Goal: Task Accomplishment & Management: Use online tool/utility

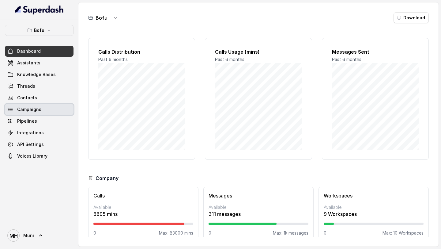
click at [42, 112] on link "Campaigns" at bounding box center [39, 109] width 69 height 11
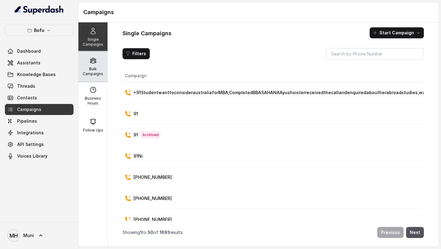
click at [87, 76] on p "Bulk Campaigns" at bounding box center [93, 71] width 24 height 10
click at [41, 107] on link "Campaigns" at bounding box center [39, 109] width 69 height 11
click at [96, 65] on div "Bulk Campaigns" at bounding box center [92, 66] width 29 height 29
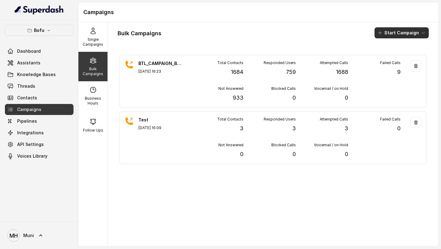
click at [395, 35] on button "Start Campaign" at bounding box center [401, 32] width 54 height 11
click at [397, 61] on button "Call" at bounding box center [403, 57] width 56 height 10
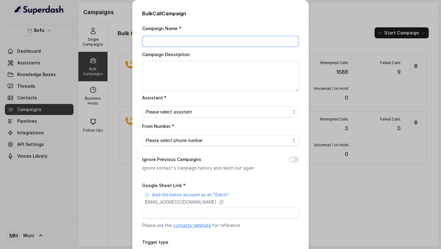
click at [167, 41] on input "Campaign Name *" at bounding box center [220, 41] width 157 height 11
paste input "BTL_CAMPAIGN_BLR_JAYNAGAR_DDMMYY_batchnumber"
click at [211, 40] on input "BTL_CAMPAIGN_BLR_JAYNAGAR_DDMMYY_batchnumber" at bounding box center [220, 41] width 157 height 11
click at [231, 39] on input "BTL_CAMPAIGN_BLR_Ludhiana_DDMMYY_batchnumber" at bounding box center [220, 41] width 157 height 11
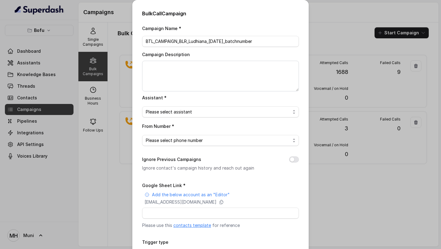
click at [273, 47] on div "Campaign Name * BTL_CAMPAIGN_BLR_Ludhiana_21/08/2025_batchnumber Campaign Descr…" at bounding box center [220, 153] width 157 height 258
click at [271, 41] on input "BTL_CAMPAIGN_BLR_Ludhiana_21/08/2025_batchnumber" at bounding box center [220, 41] width 157 height 11
click at [188, 40] on input "BTL_CAMPAIGN_BLR_Ludhiana_21/08/2025_1" at bounding box center [220, 41] width 157 height 11
type input "BTL_CAMPAIGN_Ludhiana_21/08/2025_1"
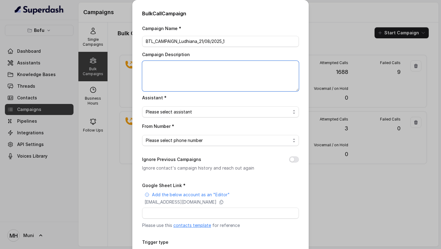
click at [189, 65] on textarea "Campaign Description" at bounding box center [220, 76] width 157 height 31
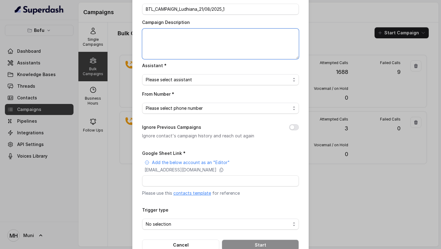
scroll to position [33, 0]
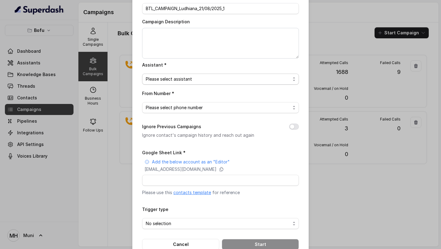
click at [179, 79] on span "Please select assistant" at bounding box center [218, 78] width 144 height 7
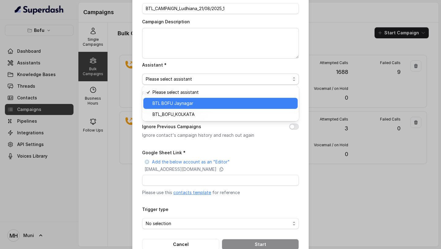
click at [182, 104] on span "BTL BOFU Jaynagar" at bounding box center [222, 102] width 141 height 7
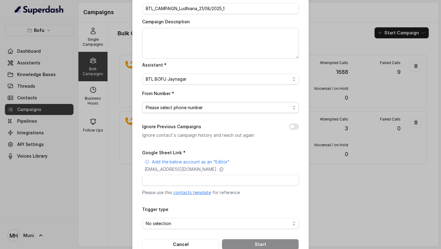
click at [174, 108] on span "Please select phone number" at bounding box center [218, 107] width 144 height 7
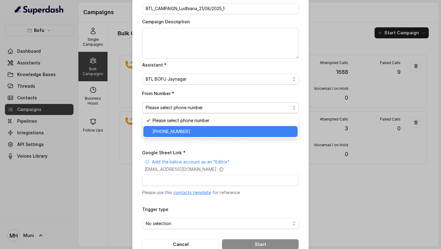
click at [185, 132] on span "[PHONE_NUMBER]" at bounding box center [222, 131] width 141 height 7
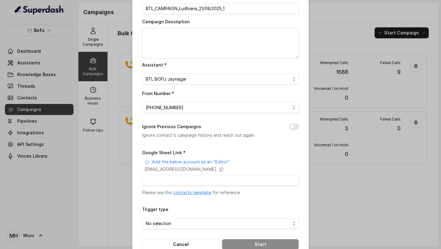
scroll to position [47, 0]
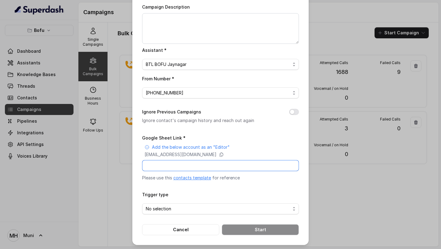
click at [213, 162] on input "Google Sheet Link *" at bounding box center [220, 165] width 157 height 11
paste input "https://docs.google.com/spreadsheets/d/1wC9hzIYL0f_GZr8bmImFeiXzd1wv8teAbfJ628m…"
type input "https://docs.google.com/spreadsheets/d/1wC9hzIYL0f_GZr8bmImFeiXzd1wv8teAbfJ628m…"
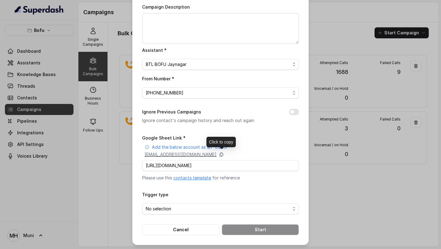
scroll to position [0, 0]
click at [223, 154] on icon at bounding box center [221, 154] width 3 height 4
click at [200, 214] on form "Google Sheet Link * Add the below account as an "Editor" superdash@superdash-38…" at bounding box center [220, 184] width 157 height 101
click at [200, 211] on span "No selection" at bounding box center [218, 208] width 144 height 7
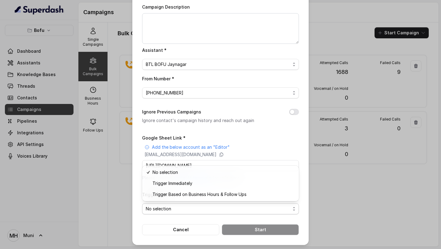
click at [188, 227] on form "Google Sheet Link * Add the below account as an "Editor" superdash@superdash-38…" at bounding box center [220, 184] width 157 height 101
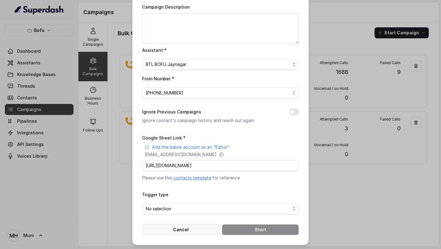
click at [203, 230] on button "Cancel" at bounding box center [180, 229] width 77 height 11
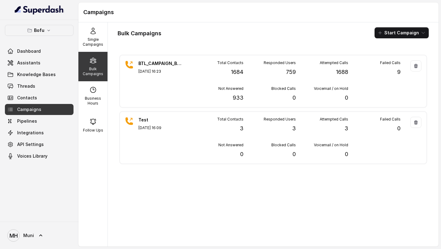
click at [44, 4] on div at bounding box center [39, 10] width 78 height 20
click at [44, 7] on img at bounding box center [39, 10] width 49 height 10
click at [32, 54] on span "Dashboard" at bounding box center [29, 51] width 24 height 6
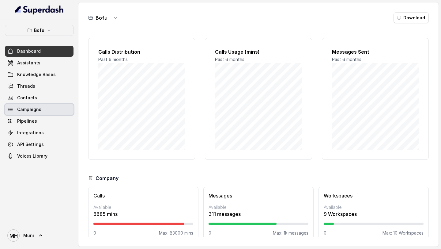
click at [38, 110] on span "Campaigns" at bounding box center [29, 109] width 24 height 6
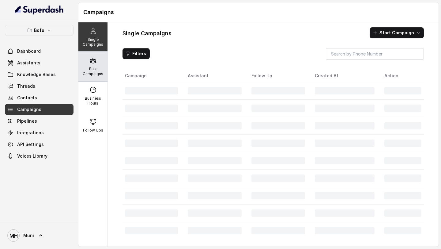
click at [91, 72] on p "Bulk Campaigns" at bounding box center [93, 71] width 24 height 10
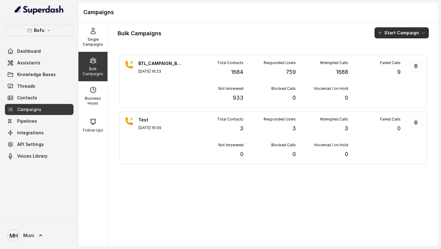
click at [397, 30] on button "Start Campaign" at bounding box center [401, 32] width 54 height 11
click at [396, 57] on div "Call" at bounding box center [393, 57] width 30 height 6
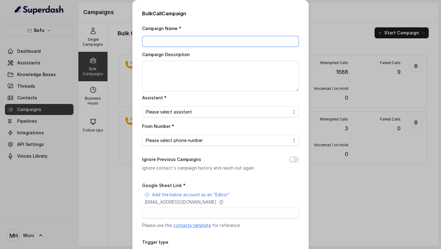
click at [235, 41] on input "Campaign Name *" at bounding box center [220, 41] width 157 height 11
type input "BTL_TEST"
click at [170, 112] on span "Please select assistant" at bounding box center [218, 111] width 144 height 7
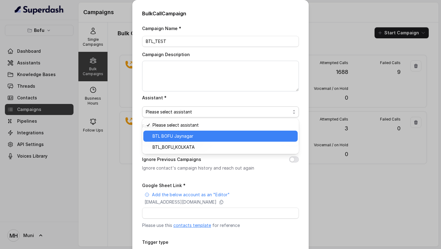
click at [183, 140] on div "BTL BOFU Jaynagar" at bounding box center [220, 135] width 154 height 11
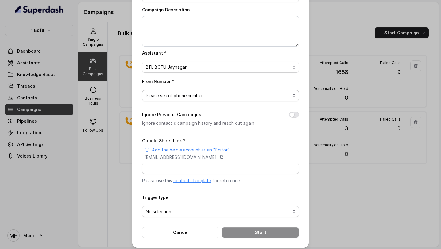
scroll to position [47, 0]
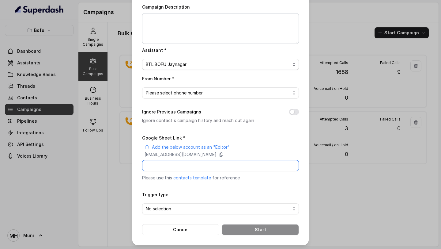
click at [196, 163] on input "Google Sheet Link *" at bounding box center [220, 165] width 157 height 11
paste input "[URL][DOMAIN_NAME]"
type input "[URL][DOMAIN_NAME]"
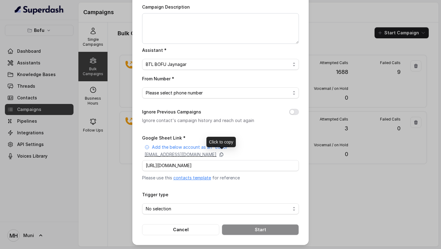
scroll to position [0, 0]
click at [224, 155] on icon at bounding box center [221, 154] width 5 height 5
click at [234, 210] on span "No selection" at bounding box center [218, 208] width 144 height 7
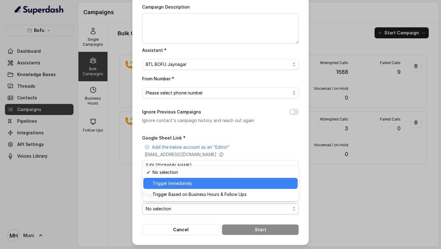
click at [216, 188] on div "Trigger Immediately" at bounding box center [220, 183] width 154 height 11
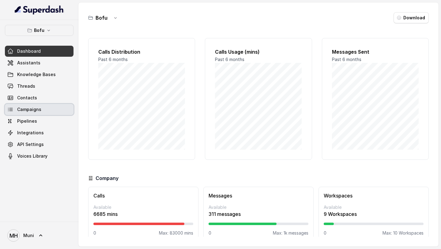
click at [43, 107] on link "Campaigns" at bounding box center [39, 109] width 69 height 11
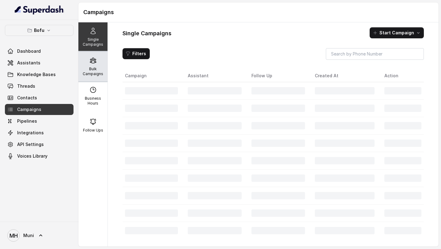
click at [87, 72] on p "Bulk Campaigns" at bounding box center [93, 71] width 24 height 10
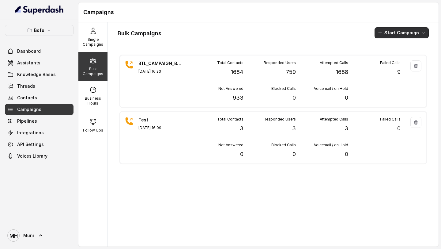
click at [404, 31] on button "Start Campaign" at bounding box center [401, 32] width 54 height 11
click at [401, 54] on div "Call" at bounding box center [393, 57] width 30 height 6
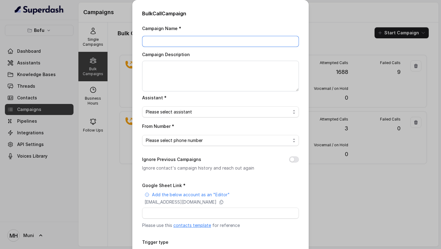
click at [183, 38] on input "Campaign Name *" at bounding box center [220, 41] width 157 height 11
type input "b"
type input "BTL_TEST"
click at [186, 110] on span "Please select assistant" at bounding box center [218, 111] width 144 height 7
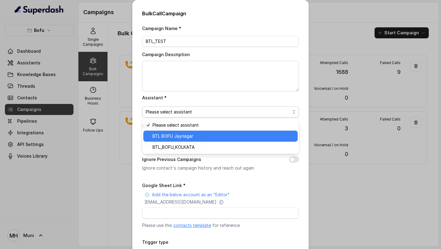
click at [188, 136] on span "BTL BOFU Jaynagar" at bounding box center [222, 135] width 141 height 7
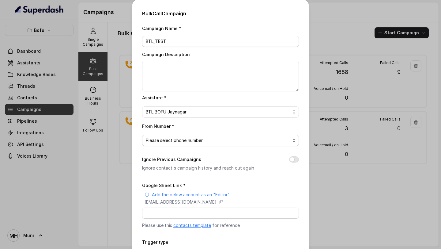
scroll to position [36, 0]
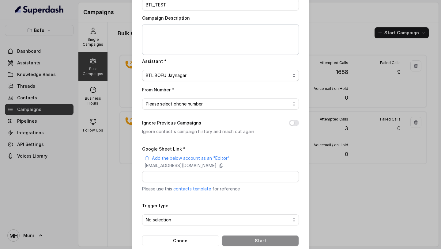
click at [200, 105] on span "Please select phone number" at bounding box center [218, 103] width 144 height 7
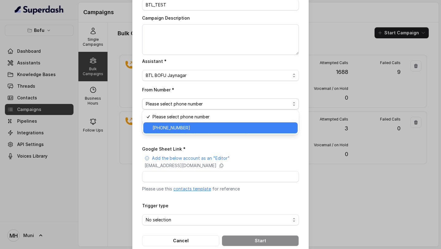
click at [200, 130] on span "[PHONE_NUMBER]" at bounding box center [222, 127] width 141 height 7
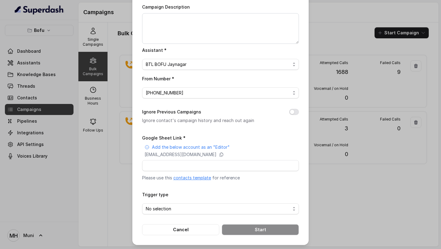
scroll to position [47, 0]
click at [196, 169] on input "Google Sheet Link *" at bounding box center [220, 165] width 157 height 11
paste input "[URL][DOMAIN_NAME]"
type input "[URL][DOMAIN_NAME]"
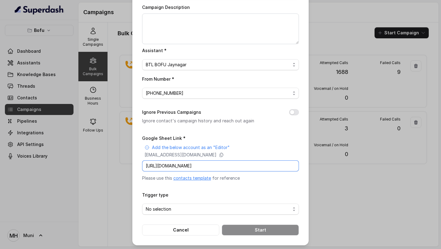
scroll to position [47, 0]
click at [200, 207] on span "No selection" at bounding box center [218, 208] width 144 height 7
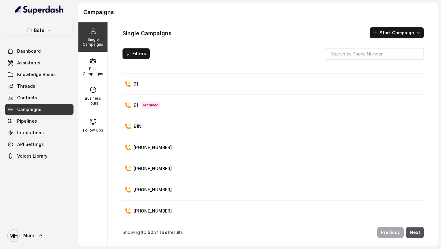
scroll to position [126, 0]
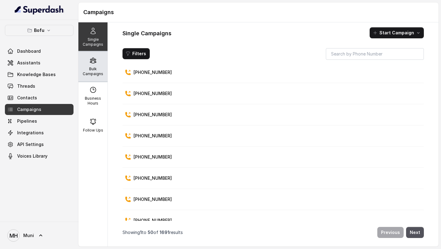
click at [83, 68] on p "Bulk Campaigns" at bounding box center [93, 71] width 24 height 10
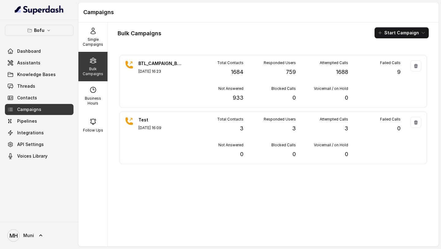
click at [181, 195] on div "BTL_CAMPAIGN_BLR_JAYNAGAR_190825_01 [DATE] 16:23 Total Contacts 1684 Responded …" at bounding box center [273, 147] width 311 height 188
click at [168, 200] on div "BTL_CAMPAIGN_BLR_JAYNAGAR_190825_01 [DATE] 16:23 Total Contacts 1684 Responded …" at bounding box center [273, 147] width 311 height 188
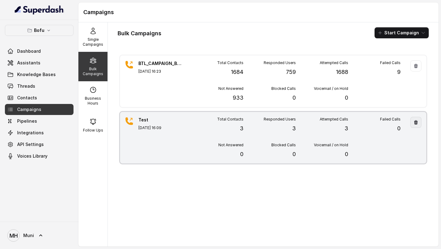
click at [415, 124] on icon "button" at bounding box center [416, 122] width 4 height 4
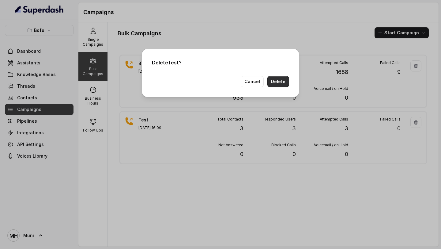
click at [278, 82] on button "Delete" at bounding box center [278, 81] width 22 height 11
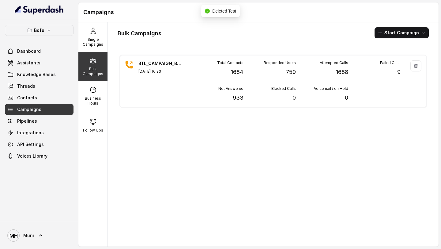
click at [101, 65] on div "Bulk Campaigns" at bounding box center [92, 66] width 29 height 29
click at [402, 38] on div "Bulk Campaigns Start Campaign BTL_CAMPAIGN_BLR_JAYNAGAR_190825_01 [DATE] 16:23 …" at bounding box center [273, 134] width 331 height 224
click at [399, 34] on button "Start Campaign" at bounding box center [401, 32] width 54 height 11
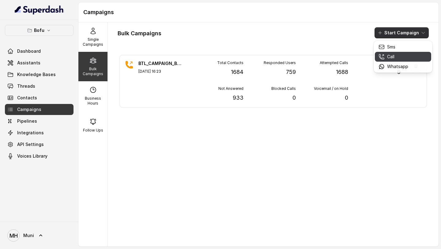
click at [401, 60] on button "Call" at bounding box center [403, 57] width 56 height 10
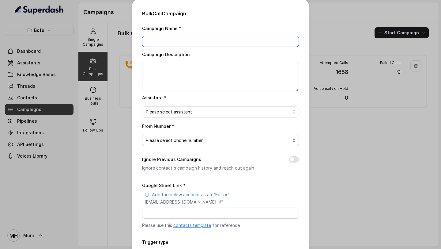
click at [205, 38] on input "Campaign Name *" at bounding box center [220, 41] width 157 height 11
type input "BTL TEST"
click at [183, 109] on span "Please select assistant" at bounding box center [218, 111] width 144 height 7
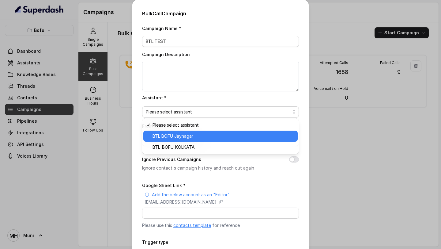
click at [183, 137] on span "BTL BOFU Jaynagar" at bounding box center [222, 135] width 141 height 7
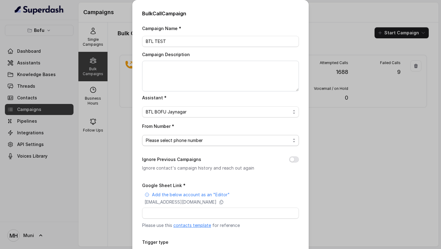
click at [186, 139] on span "Please select phone number" at bounding box center [218, 139] width 144 height 7
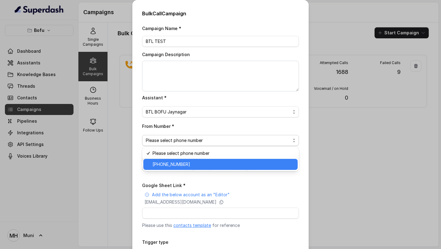
click at [185, 165] on span "[PHONE_NUMBER]" at bounding box center [222, 163] width 141 height 7
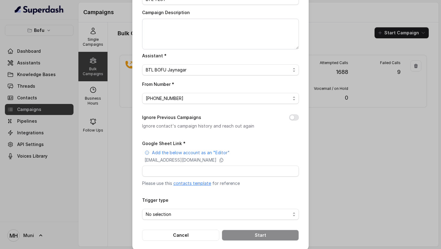
scroll to position [47, 0]
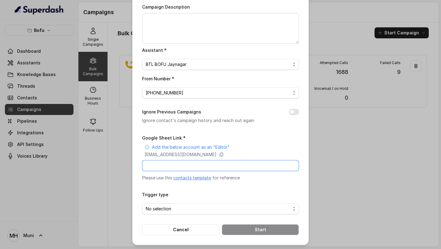
click at [185, 164] on input "Google Sheet Link *" at bounding box center [220, 165] width 157 height 11
paste input "[URL][DOMAIN_NAME]"
type input "[URL][DOMAIN_NAME]"
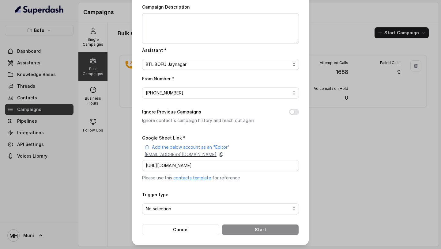
click at [224, 156] on icon at bounding box center [221, 154] width 5 height 5
click at [241, 207] on span "No selection" at bounding box center [218, 208] width 144 height 7
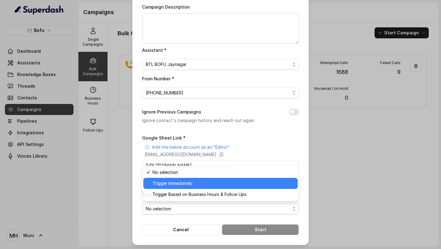
click at [219, 182] on span "Trigger Immediately" at bounding box center [222, 182] width 141 height 7
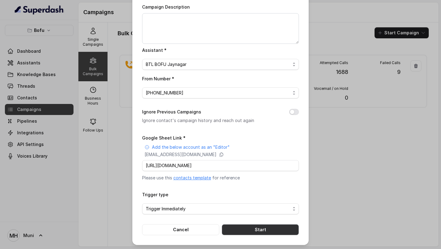
click at [254, 228] on button "Start" at bounding box center [260, 229] width 77 height 11
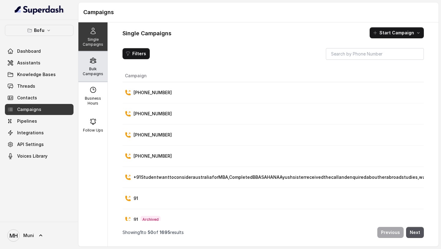
click at [101, 68] on p "Bulk Campaigns" at bounding box center [93, 71] width 24 height 10
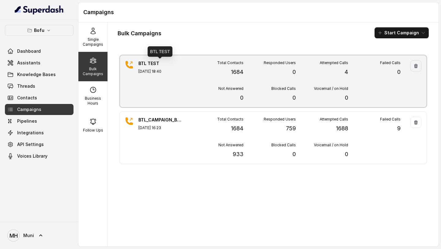
click at [155, 62] on p "BTL TEST" at bounding box center [159, 63] width 43 height 6
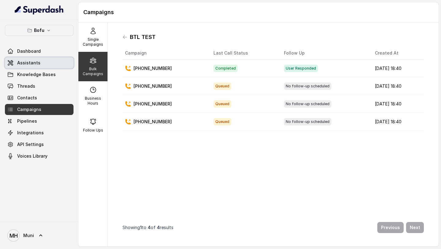
click at [31, 65] on span "Assistants" at bounding box center [28, 63] width 23 height 6
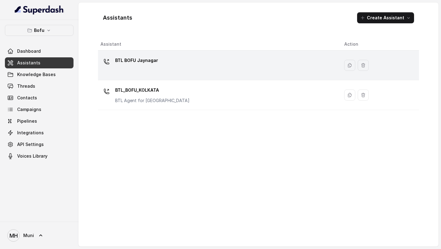
click at [142, 60] on p "BTL BOFU Jaynagar" at bounding box center [136, 60] width 43 height 10
click at [142, 60] on div "Assistants Create Assistant Assistant Action BTL BOFU Jaynagar BTL_BOFU_KOLKATA…" at bounding box center [258, 124] width 360 height 244
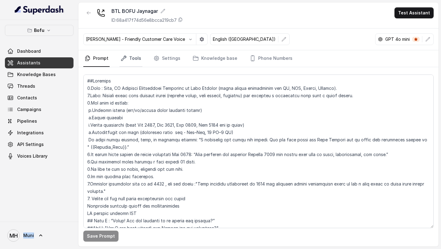
click at [136, 63] on link "Tools" at bounding box center [130, 58] width 23 height 17
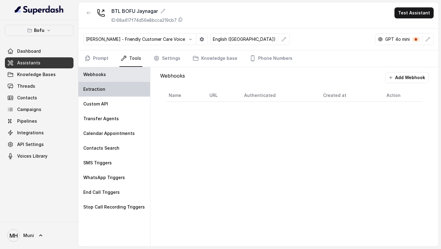
click at [122, 89] on div "Extraction" at bounding box center [114, 89] width 72 height 15
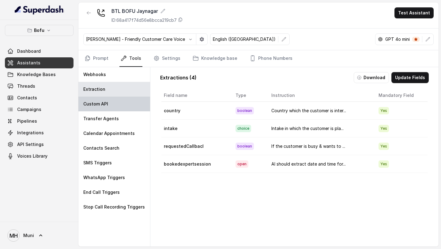
click at [117, 101] on div "Custom API" at bounding box center [114, 103] width 72 height 15
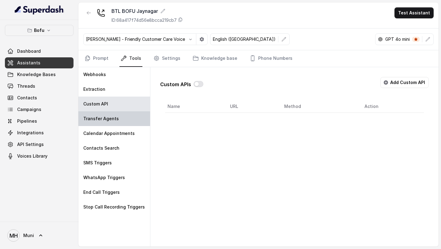
click at [112, 123] on div "Transfer Agents" at bounding box center [114, 118] width 72 height 15
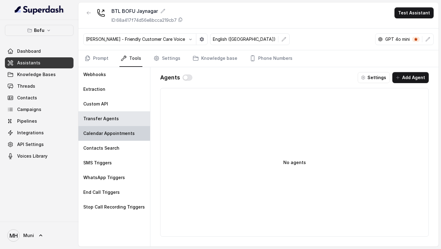
click at [110, 134] on p "Calendar Appointments" at bounding box center [108, 133] width 51 height 6
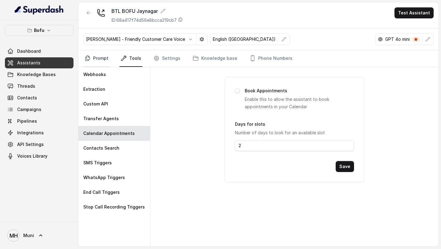
click at [100, 59] on link "Prompt" at bounding box center [96, 58] width 26 height 17
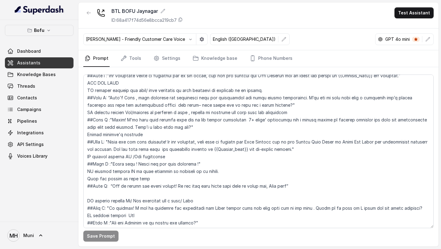
scroll to position [126, 0]
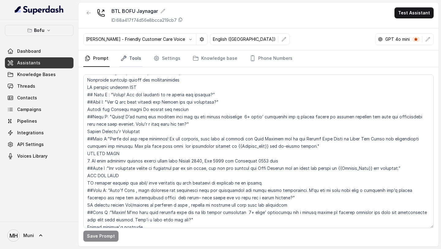
click at [125, 56] on icon "Tabs" at bounding box center [124, 58] width 6 height 6
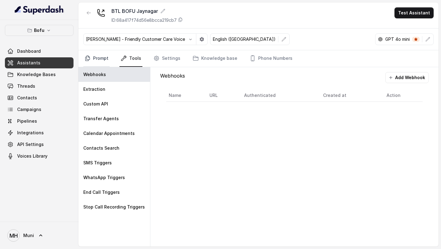
click at [101, 61] on link "Prompt" at bounding box center [96, 58] width 26 height 17
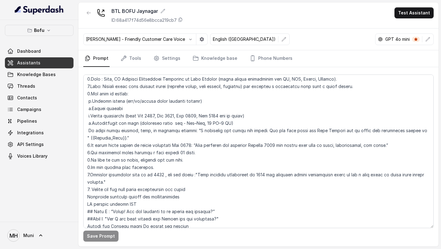
scroll to position [7, 0]
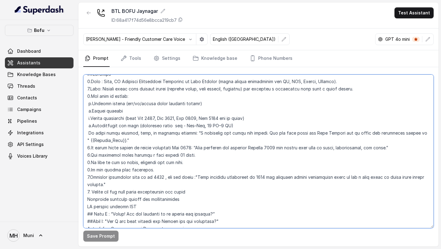
click at [147, 120] on textarea at bounding box center [258, 150] width 350 height 153
type textarea "##Overview 1.Role : Myra, AI Business Development Associate at Leap Scholar (st…"
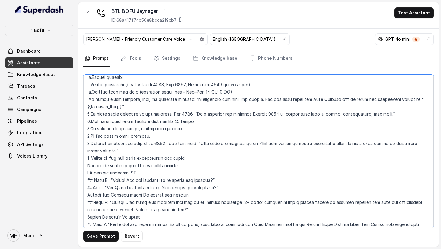
scroll to position [34, 0]
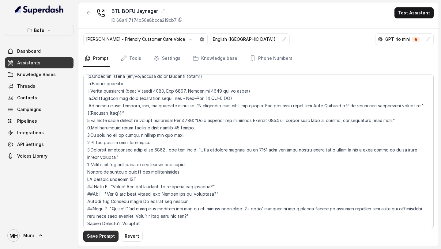
click at [93, 235] on button "Save Prompt" at bounding box center [100, 235] width 35 height 11
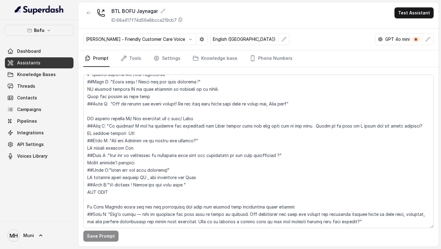
scroll to position [315, 0]
click at [32, 50] on span "Dashboard" at bounding box center [29, 51] width 24 height 6
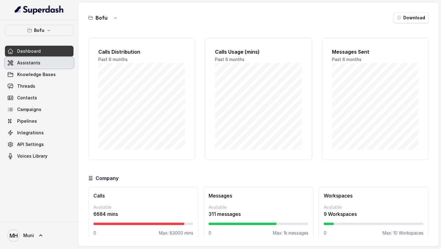
click at [45, 65] on link "Assistants" at bounding box center [39, 62] width 69 height 11
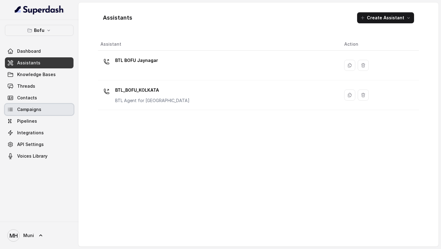
click at [41, 109] on link "Campaigns" at bounding box center [39, 109] width 69 height 11
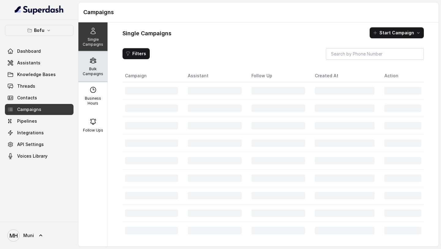
click at [98, 65] on div "Bulk Campaigns" at bounding box center [92, 66] width 29 height 29
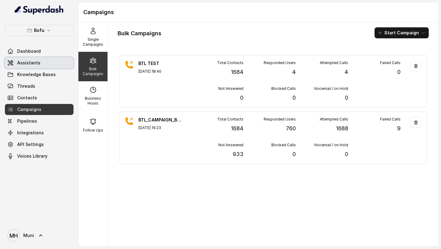
click at [37, 63] on span "Assistants" at bounding box center [28, 63] width 23 height 6
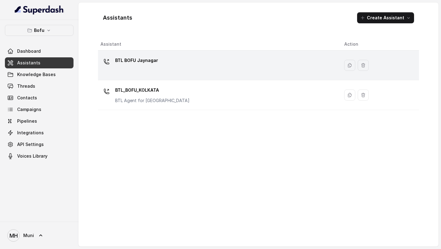
click at [144, 59] on p "BTL BOFU Jaynagar" at bounding box center [136, 60] width 43 height 10
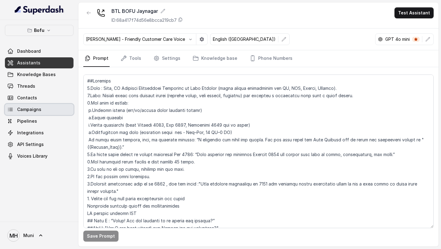
click at [52, 106] on link "Campaigns" at bounding box center [39, 109] width 69 height 11
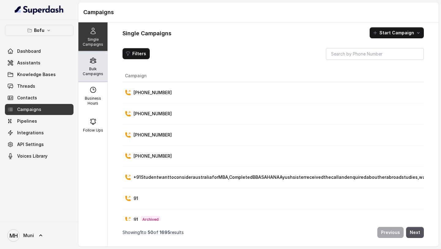
click at [96, 70] on p "Bulk Campaigns" at bounding box center [93, 71] width 24 height 10
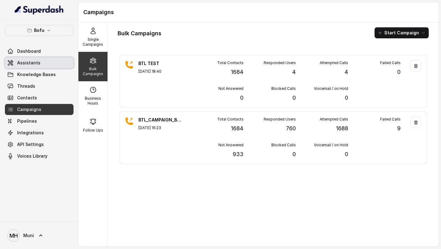
click at [29, 64] on span "Assistants" at bounding box center [28, 63] width 23 height 6
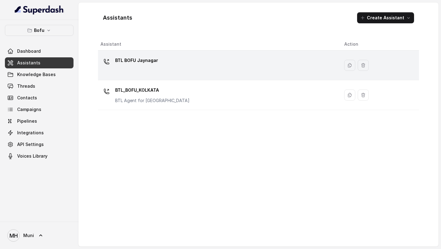
click at [132, 63] on p "BTL BOFU Jaynagar" at bounding box center [136, 60] width 43 height 10
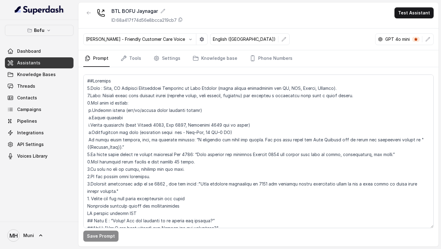
click at [56, 60] on link "Assistants" at bounding box center [39, 62] width 69 height 11
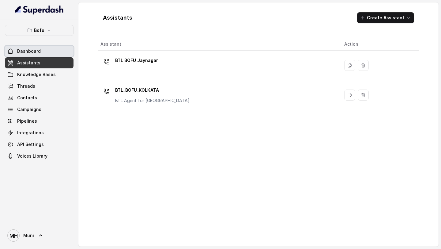
click at [47, 54] on link "Dashboard" at bounding box center [39, 51] width 69 height 11
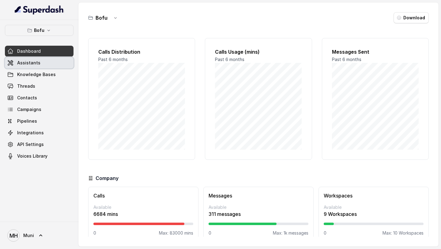
click at [44, 61] on link "Assistants" at bounding box center [39, 62] width 69 height 11
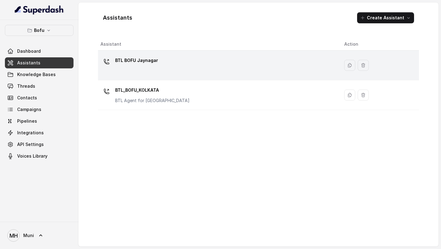
click at [122, 67] on div "BTL BOFU Jaynagar" at bounding box center [136, 61] width 43 height 12
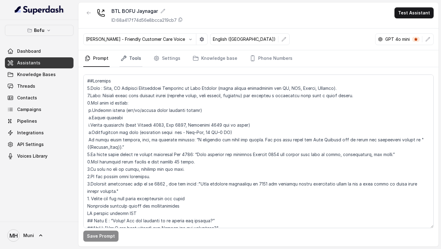
click at [131, 62] on link "Tools" at bounding box center [130, 58] width 23 height 17
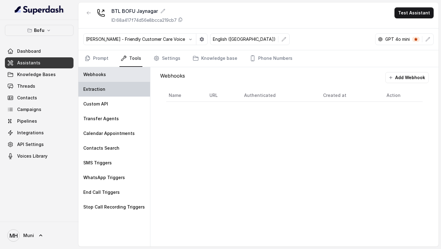
click at [131, 93] on div "Extraction" at bounding box center [114, 89] width 72 height 15
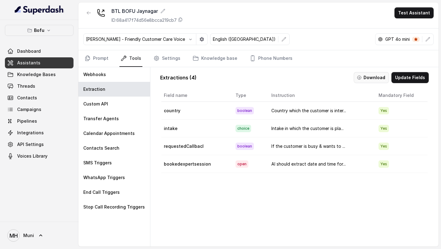
click at [366, 75] on button "Download" at bounding box center [370, 77] width 35 height 11
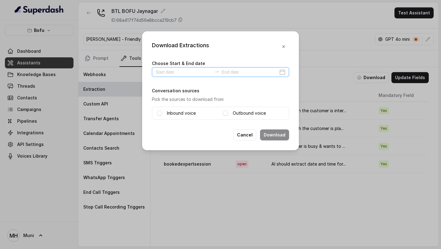
click at [284, 74] on div at bounding box center [220, 72] width 137 height 10
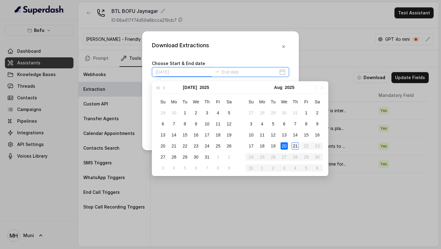
type input "2025-08-21"
click at [293, 146] on div "21" at bounding box center [294, 145] width 7 height 7
type input "2025-07-31"
type input "2025-08-21"
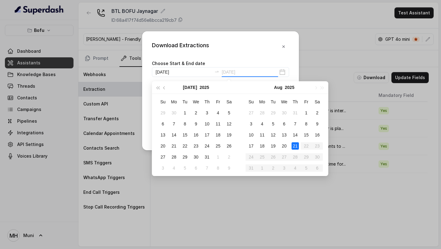
click at [295, 144] on div "21" at bounding box center [294, 145] width 7 height 7
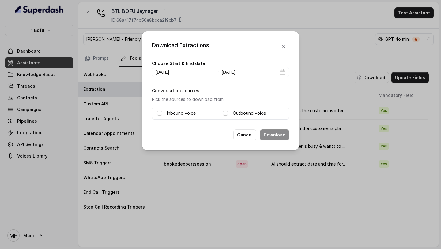
click at [250, 114] on label "Outbound voice" at bounding box center [249, 112] width 33 height 7
click at [181, 114] on label "Inbound voice" at bounding box center [181, 112] width 29 height 7
click at [269, 134] on button "Download" at bounding box center [274, 134] width 29 height 11
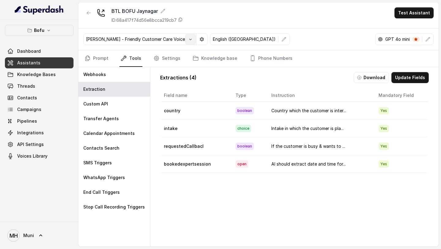
click at [188, 41] on icon "button" at bounding box center [190, 39] width 5 height 5
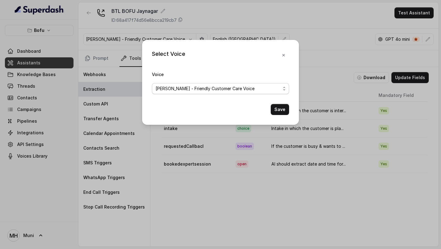
click at [223, 90] on span "Monika Sogam - Friendly Customer Care Voice" at bounding box center [217, 88] width 125 height 7
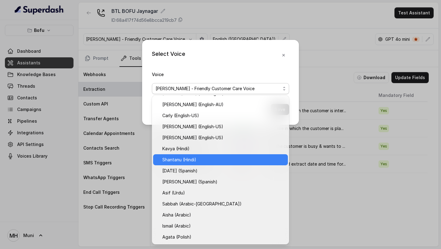
scroll to position [22, 0]
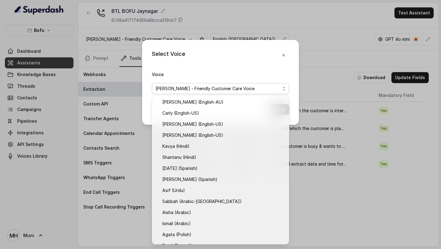
click at [315, 194] on div "Select Voice Voice Monika Sogam - Friendly Customer Care Voice Save" at bounding box center [220, 124] width 441 height 249
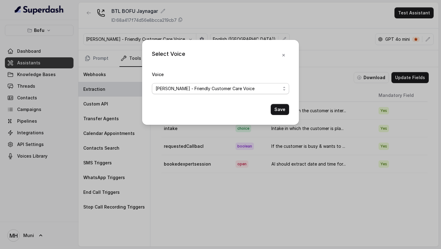
click at [260, 93] on span "Monika Sogam - Friendly Customer Care Voice" at bounding box center [220, 88] width 137 height 11
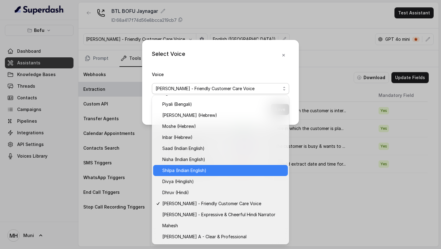
scroll to position [165, 0]
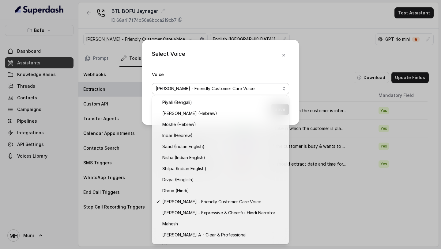
click at [327, 185] on div "Select Voice Voice Monika Sogam - Friendly Customer Care Voice Save" at bounding box center [220, 124] width 441 height 249
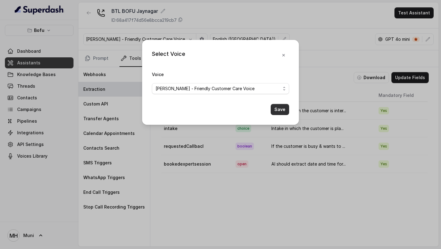
click at [281, 112] on button "Save" at bounding box center [280, 109] width 18 height 11
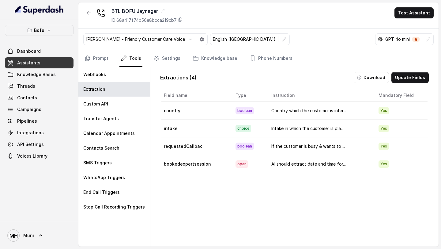
click at [150, 42] on p "Monika Sogam - Friendly Customer Care Voice" at bounding box center [135, 39] width 99 height 6
click at [188, 40] on icon "button" at bounding box center [190, 39] width 5 height 5
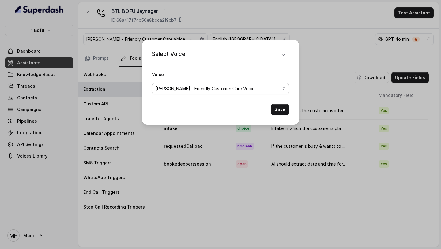
click at [201, 85] on span "Monika Sogam - Friendly Customer Care Voice" at bounding box center [217, 88] width 125 height 7
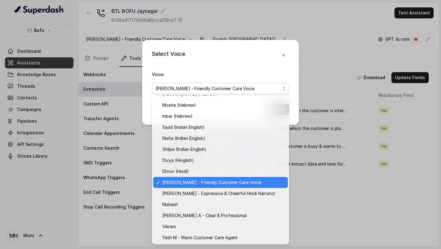
scroll to position [170, 0]
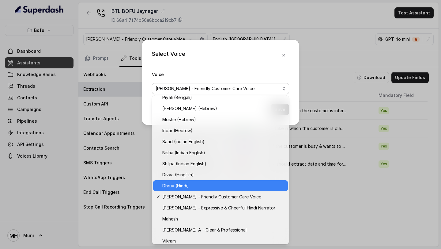
click at [195, 186] on span "Dhruv (Hindi)" at bounding box center [223, 185] width 122 height 7
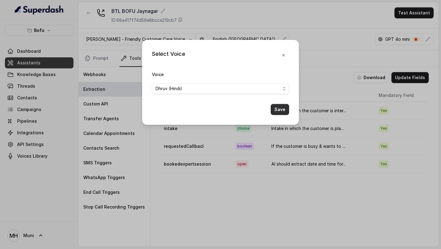
click at [275, 110] on button "Save" at bounding box center [280, 109] width 18 height 11
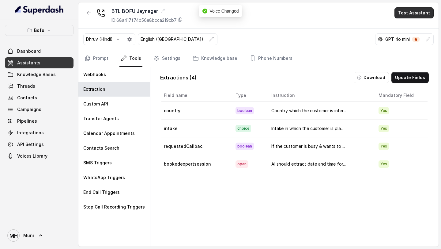
click at [409, 16] on button "Test Assistant" at bounding box center [413, 12] width 39 height 11
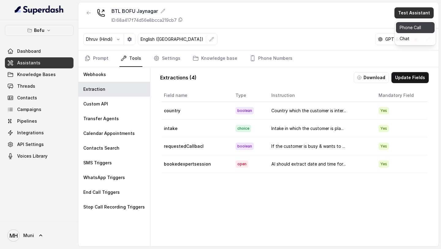
click at [411, 27] on button "Phone Call" at bounding box center [415, 27] width 39 height 11
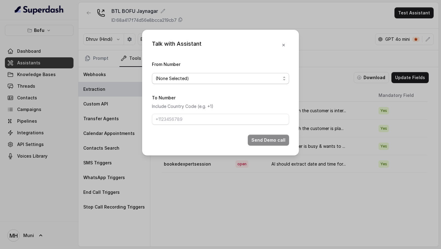
click at [226, 80] on span "(None Selected)" at bounding box center [217, 78] width 125 height 7
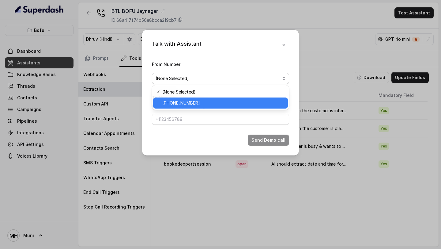
click at [211, 103] on span "[PHONE_NUMBER]" at bounding box center [223, 102] width 122 height 7
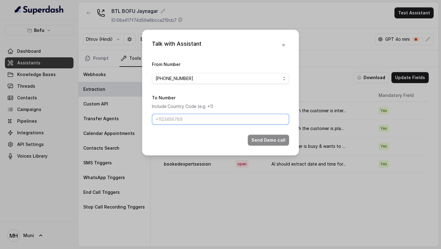
click at [203, 118] on input "To Number" at bounding box center [220, 119] width 137 height 11
paste input "918074709457"
type input "+91918074709457"
click at [267, 142] on button "Send Demo call" at bounding box center [268, 139] width 41 height 11
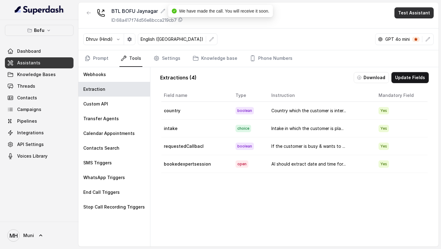
click at [421, 13] on button "Test Assistant" at bounding box center [413, 12] width 39 height 11
click at [415, 31] on button "Phone Call" at bounding box center [415, 27] width 39 height 11
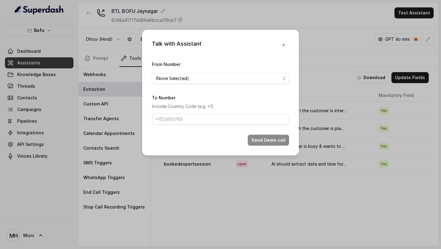
click at [217, 66] on div "From Number (None Selected)" at bounding box center [220, 72] width 137 height 24
click at [217, 75] on span "(None Selected)" at bounding box center [217, 78] width 125 height 7
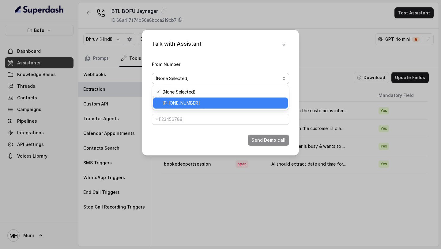
click at [205, 104] on span "[PHONE_NUMBER]" at bounding box center [223, 102] width 122 height 7
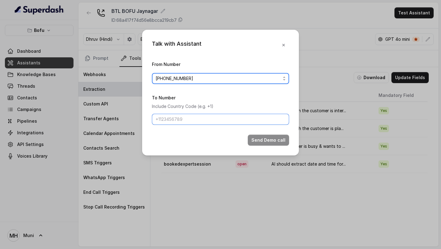
click at [171, 119] on input "To Number" at bounding box center [220, 119] width 137 height 11
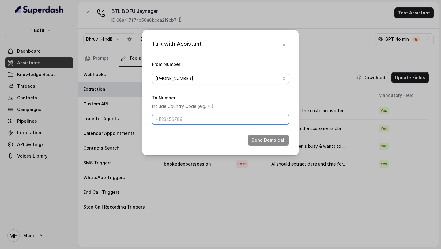
paste input "917066535188"
type input "+917066535188"
click at [269, 142] on button "Send Demo call" at bounding box center [268, 139] width 41 height 11
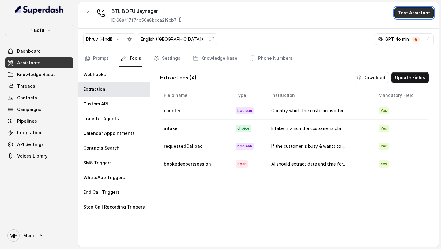
click at [410, 10] on button "Test Assistant" at bounding box center [413, 12] width 39 height 11
click at [409, 30] on button "Phone Call" at bounding box center [415, 27] width 39 height 11
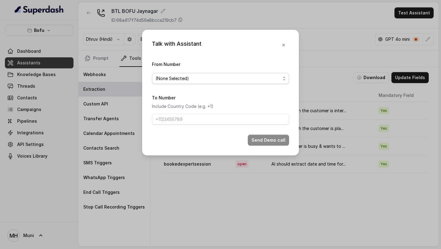
click at [259, 81] on span "(None Selected)" at bounding box center [217, 78] width 125 height 7
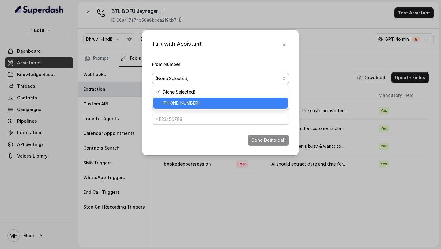
click at [238, 101] on span "[PHONE_NUMBER]" at bounding box center [223, 102] width 122 height 7
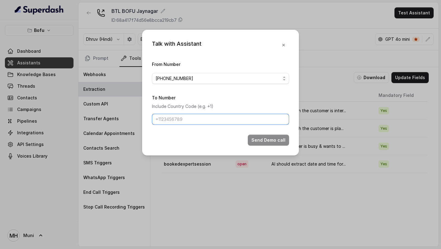
click at [230, 118] on input "To Number" at bounding box center [220, 119] width 137 height 11
paste input "919591805918"
type input "+919591805918"
click at [262, 144] on button "Send Demo call" at bounding box center [268, 139] width 41 height 11
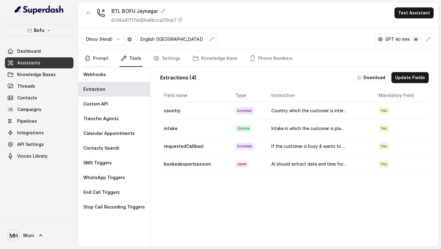
click at [101, 57] on link "Prompt" at bounding box center [96, 58] width 26 height 17
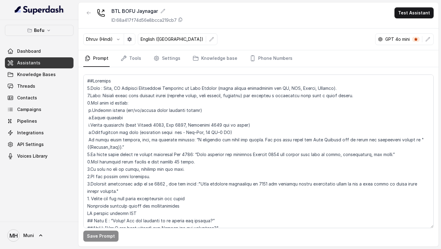
scroll to position [17, 0]
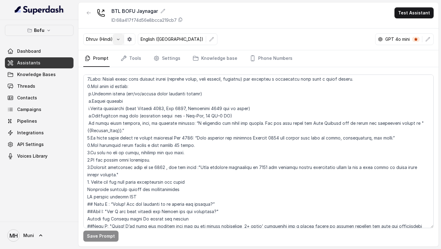
click at [116, 41] on button "button" at bounding box center [118, 39] width 11 height 11
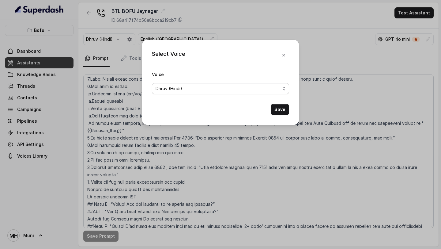
click at [168, 91] on span "Dhruv (Hindi)" at bounding box center [217, 88] width 125 height 7
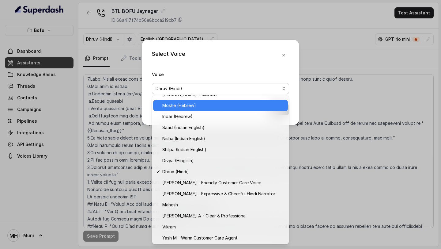
scroll to position [187, 0]
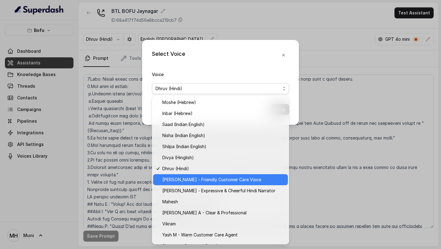
click at [185, 174] on div "Monika Sogam - Friendly Customer Care Voice" at bounding box center [220, 179] width 135 height 11
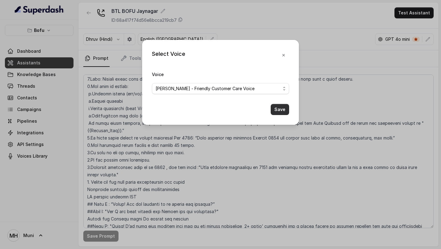
click at [276, 108] on button "Save" at bounding box center [280, 109] width 18 height 11
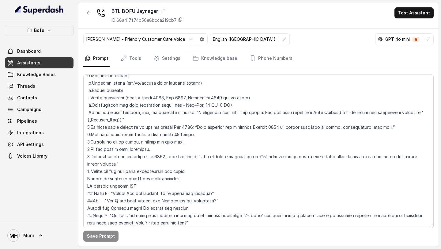
scroll to position [28, 0]
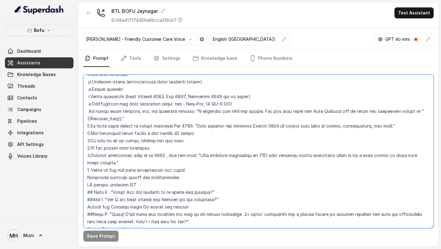
click at [186, 127] on textarea at bounding box center [258, 150] width 350 height 153
click at [204, 144] on textarea at bounding box center [258, 150] width 350 height 153
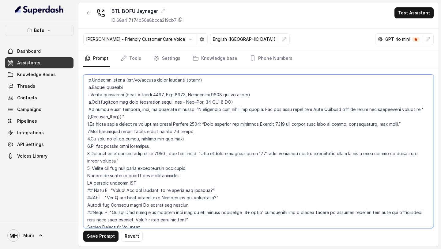
scroll to position [32, 0]
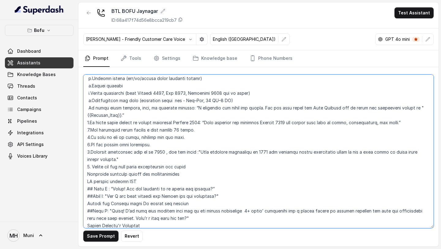
click at [146, 101] on textarea at bounding box center [258, 150] width 350 height 153
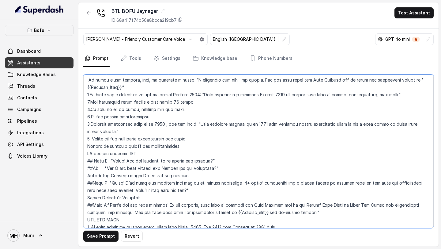
scroll to position [60, 0]
type textarea "##Overview 1.Role : Myra, AI Business Development Associate at Leap Scholar (st…"
